Goal: Check status: Check status

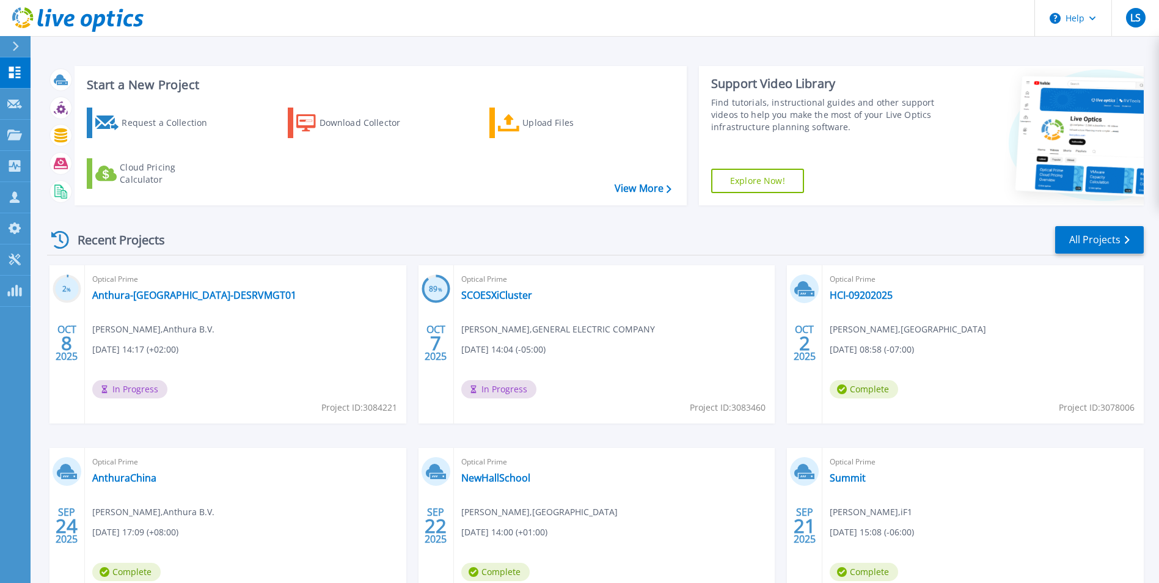
click at [516, 230] on div "Recent Projects All Projects" at bounding box center [595, 240] width 1097 height 31
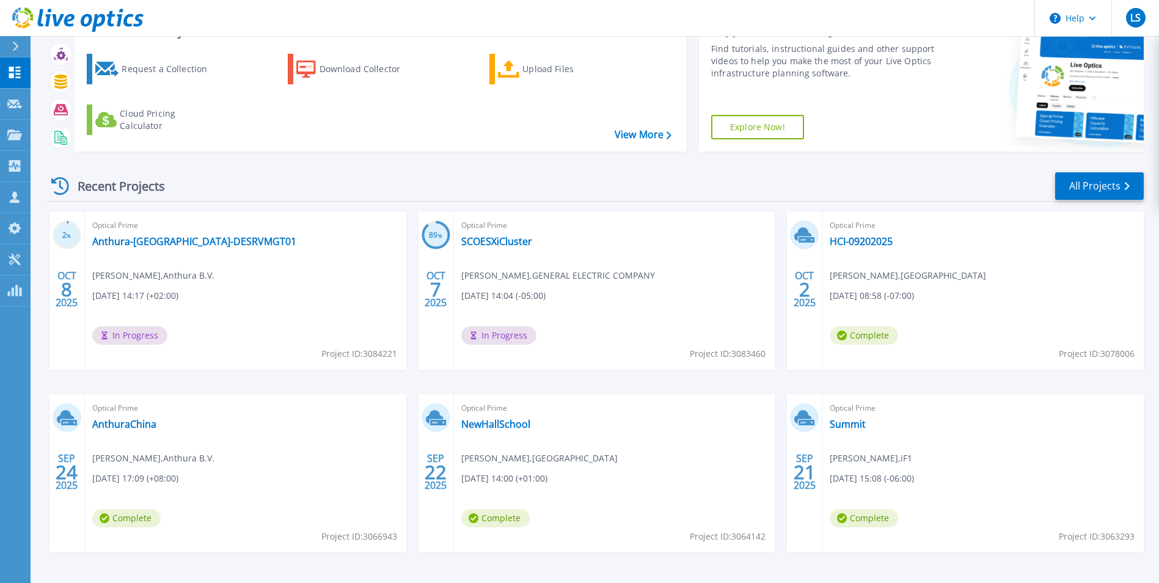
scroll to position [94, 0]
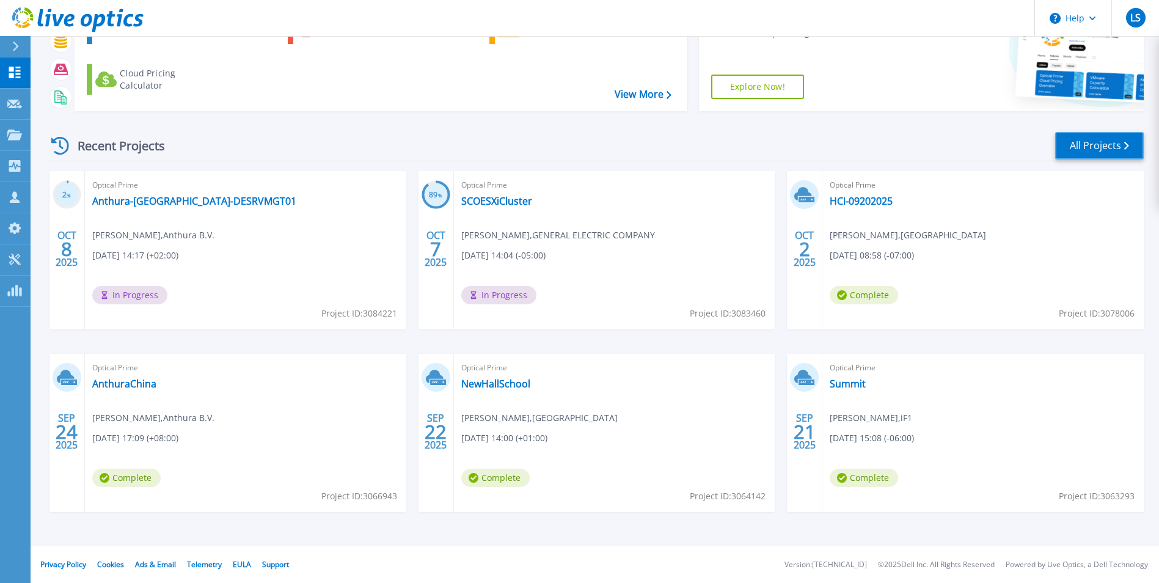
click at [1095, 147] on link "All Projects" at bounding box center [1099, 146] width 89 height 28
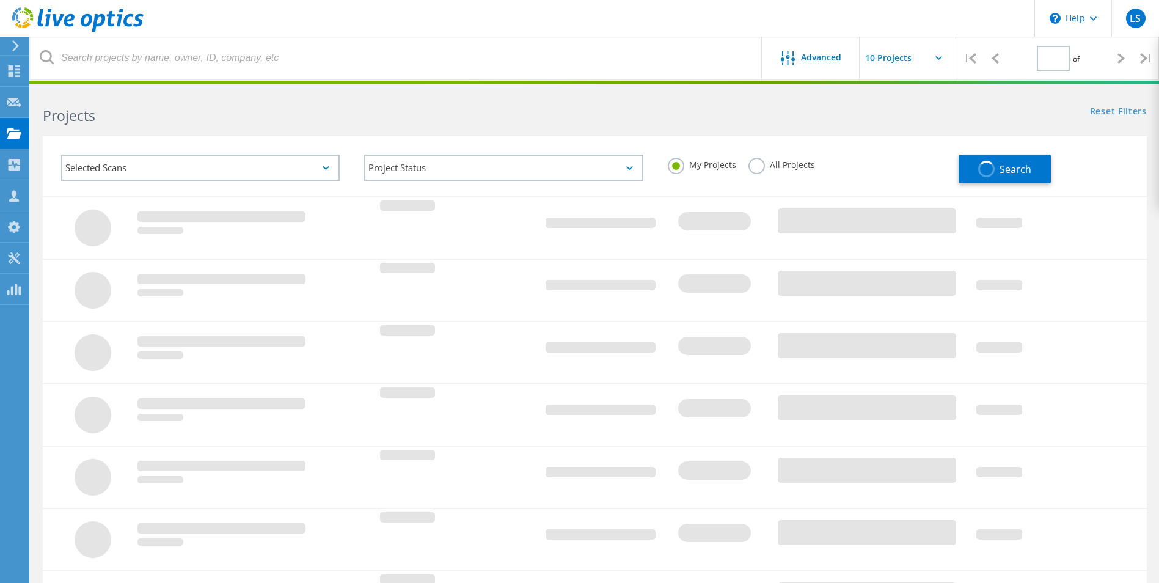
type input "1"
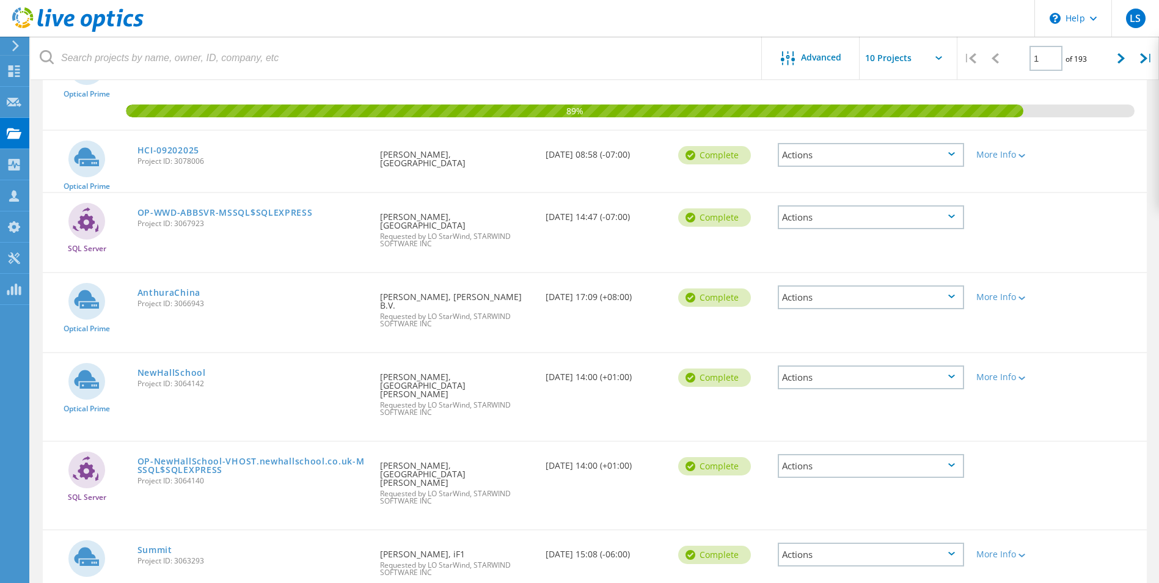
scroll to position [306, 0]
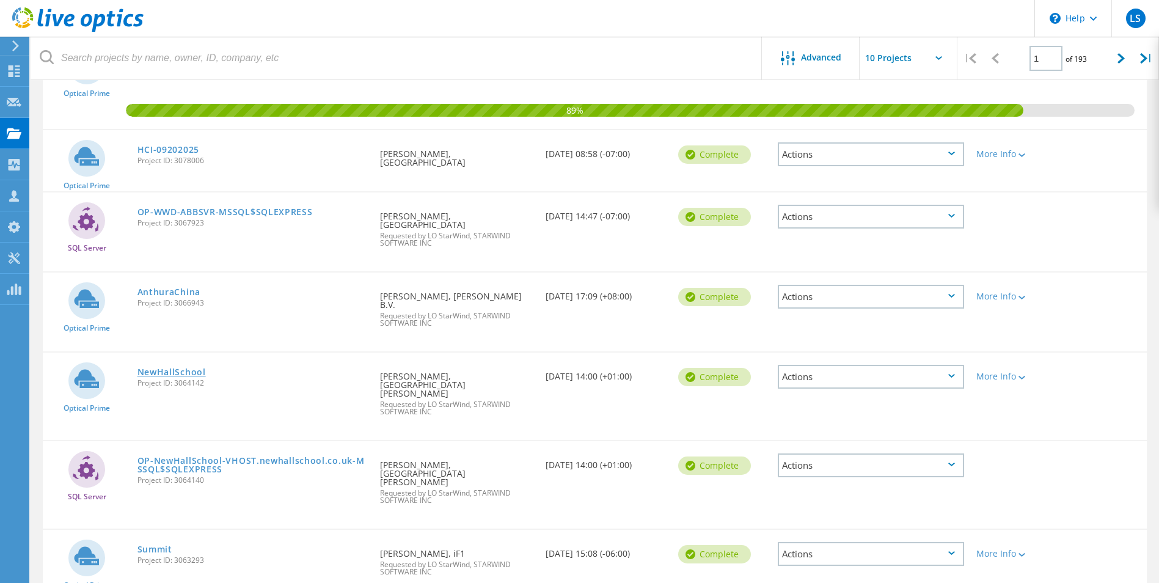
click at [185, 368] on link "NewHallSchool" at bounding box center [172, 372] width 68 height 9
